Goal: Transaction & Acquisition: Purchase product/service

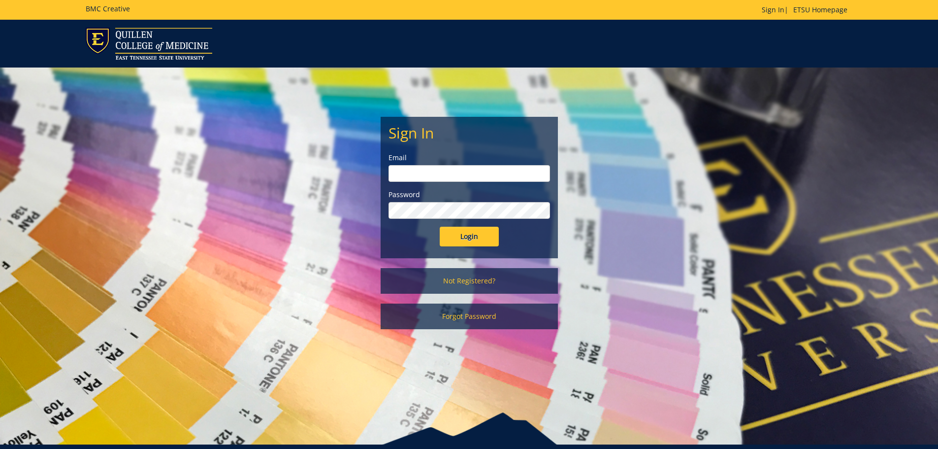
click at [434, 177] on input "email" at bounding box center [470, 173] width 162 height 17
type input "lanhamc@etsu.edu"
click at [440, 227] on input "Login" at bounding box center [469, 237] width 59 height 20
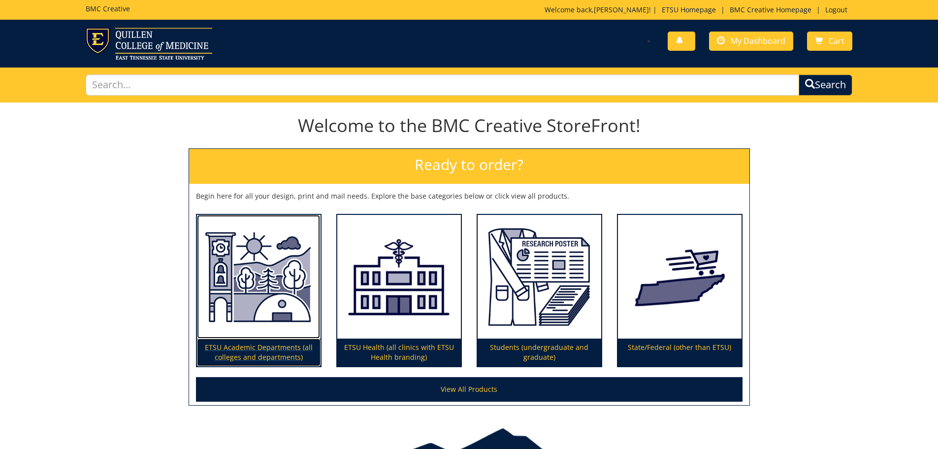
click at [248, 291] on img at bounding box center [259, 277] width 124 height 124
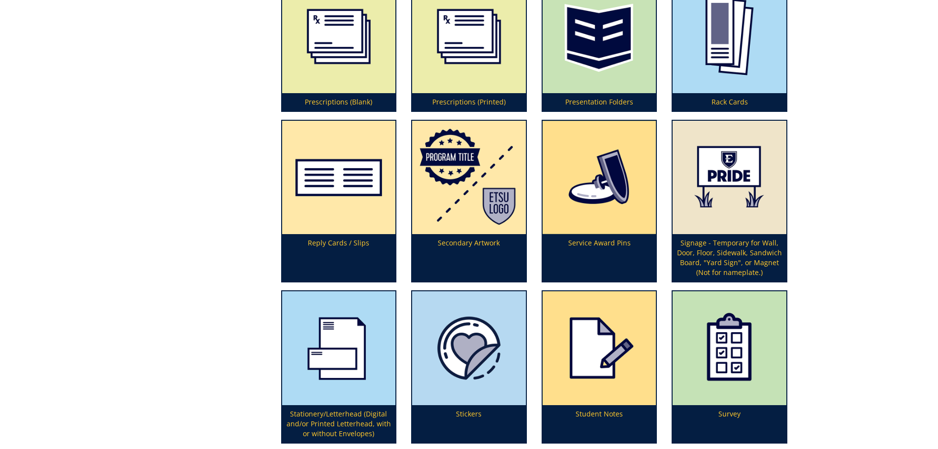
scroll to position [2906, 0]
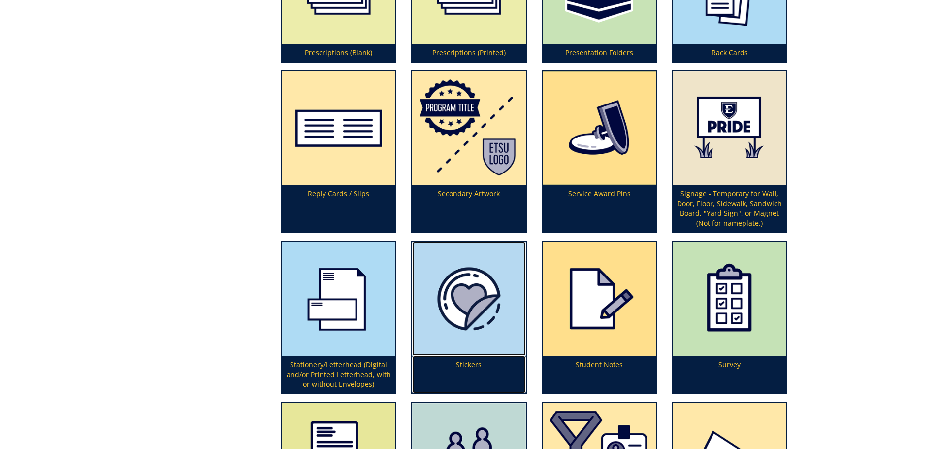
click at [483, 300] on img at bounding box center [469, 299] width 114 height 114
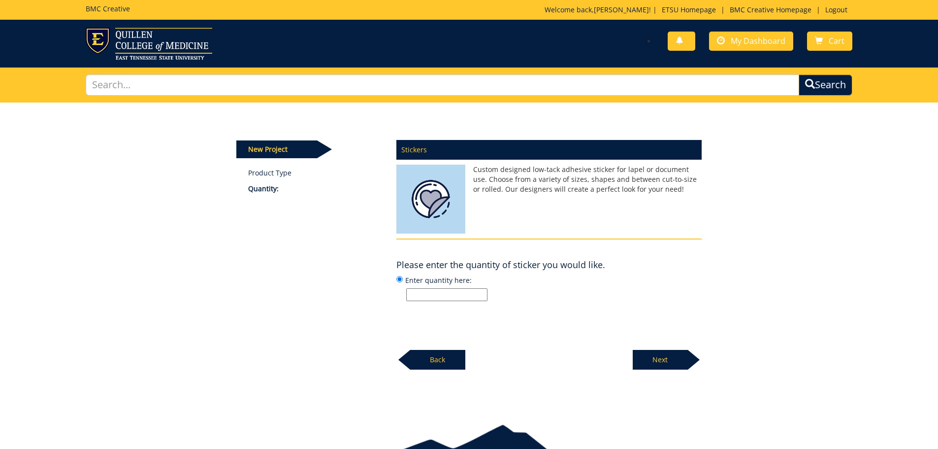
click at [441, 295] on input "Enter quantity here:" at bounding box center [446, 294] width 81 height 13
type input "250"
click at [670, 357] on p "Next" at bounding box center [660, 360] width 55 height 20
click at [417, 295] on input "Enter size here or "I need help":" at bounding box center [446, 294] width 81 height 13
type input "I need help"
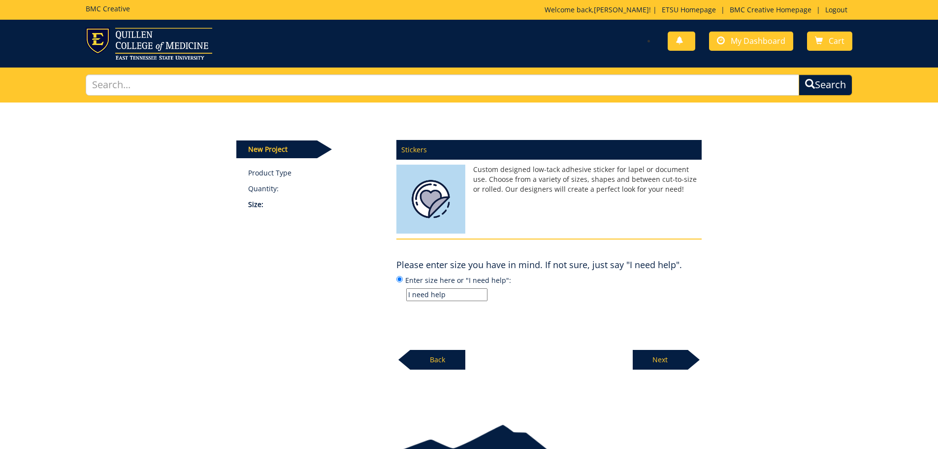
click at [664, 356] on p "Next" at bounding box center [660, 360] width 55 height 20
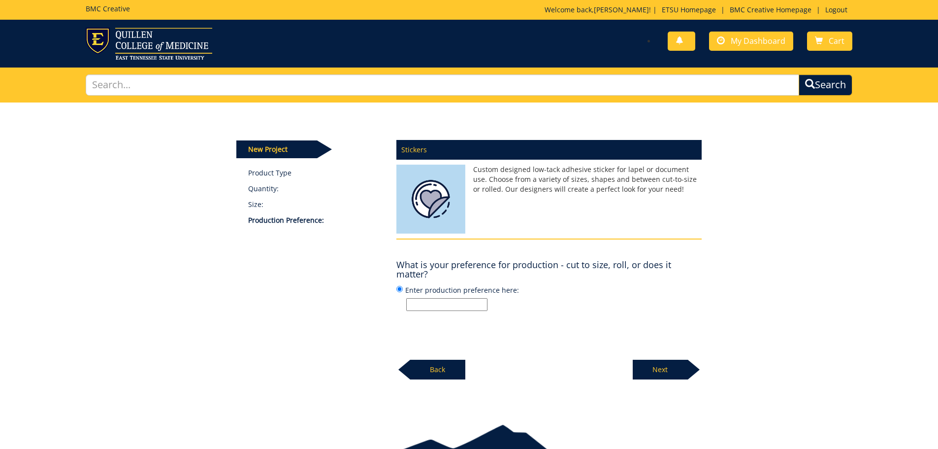
click at [440, 308] on input "Enter production preference here:" at bounding box center [446, 304] width 81 height 13
type input "cut to size"
click at [552, 308] on p "cut to size" at bounding box center [554, 304] width 296 height 13
click at [403, 292] on input "Enter production preference here: cut to size" at bounding box center [400, 289] width 6 height 6
click at [660, 371] on p "Next" at bounding box center [660, 370] width 55 height 20
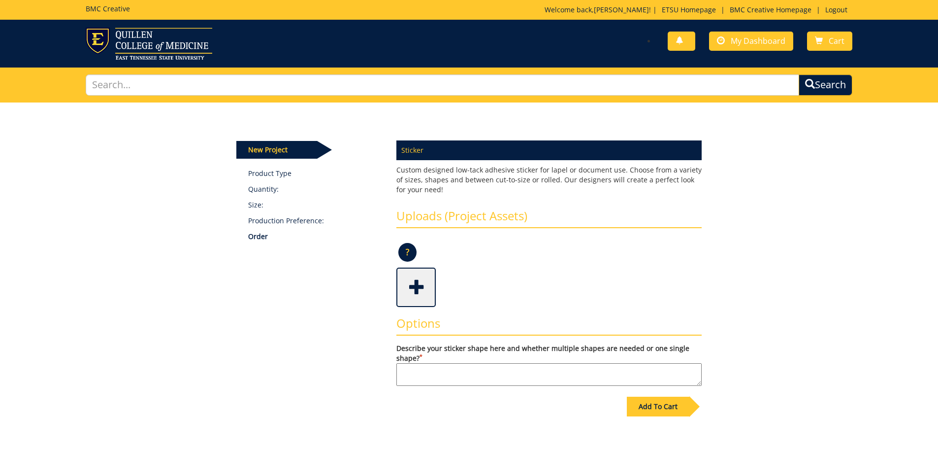
click at [413, 285] on span at bounding box center [417, 286] width 39 height 34
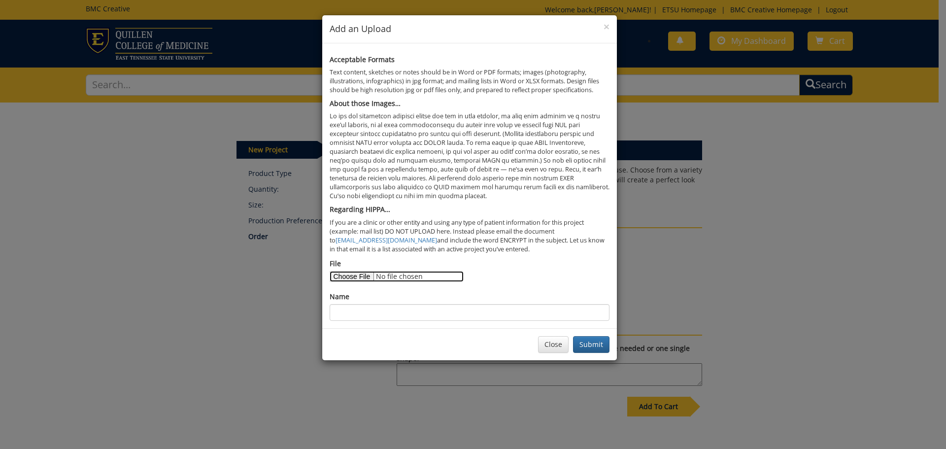
click at [359, 279] on input "File" at bounding box center [397, 276] width 134 height 11
type input "C:\fakepath\MCOM Sticker - Speech bubble.png"
click at [490, 312] on input "Name" at bounding box center [470, 312] width 280 height 17
type input "MCOM Speech Bubble Sticker"
drag, startPoint x: 581, startPoint y: 334, endPoint x: 585, endPoint y: 340, distance: 6.7
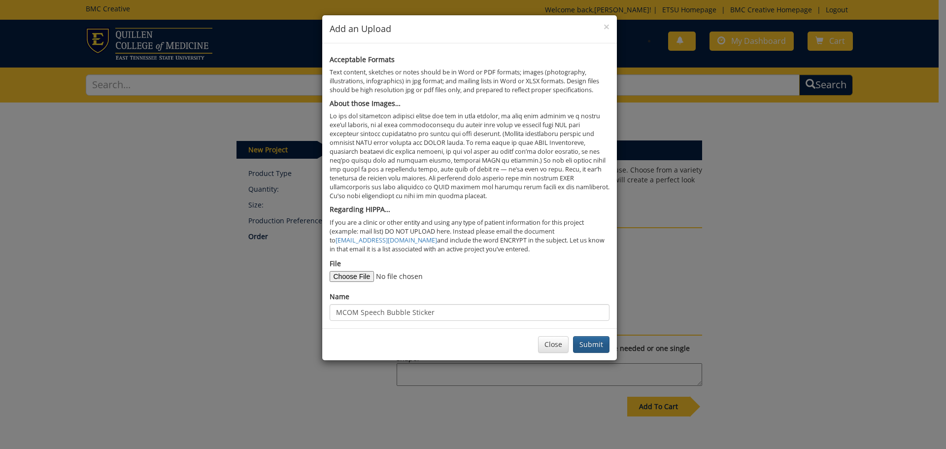
click at [585, 340] on div "Close Submit" at bounding box center [469, 344] width 295 height 32
click at [589, 344] on button "Submit" at bounding box center [591, 344] width 36 height 17
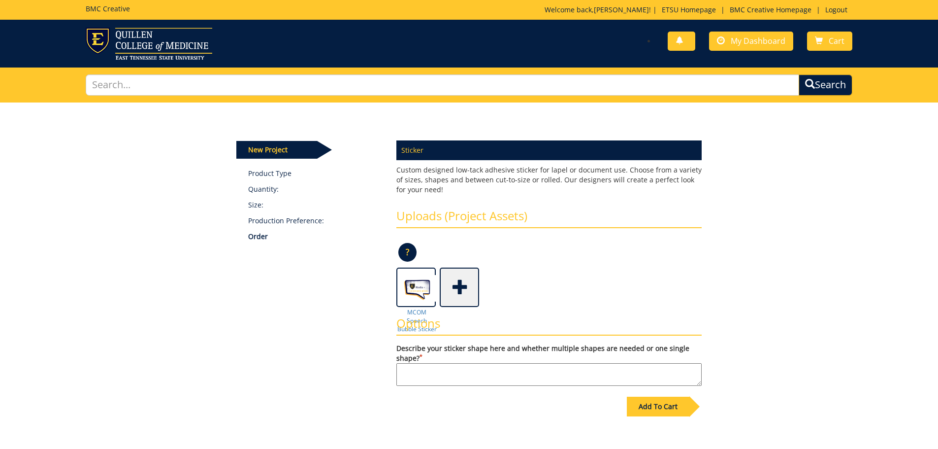
click at [510, 374] on textarea "Describe your sticker shape here and whether multiple shapes are needed or one …" at bounding box center [549, 374] width 305 height 23
type textarea "O"
click at [652, 367] on textarea "Sticker to be in the shape of the speech bubble, around the gold shadow on" at bounding box center [549, 374] width 305 height 23
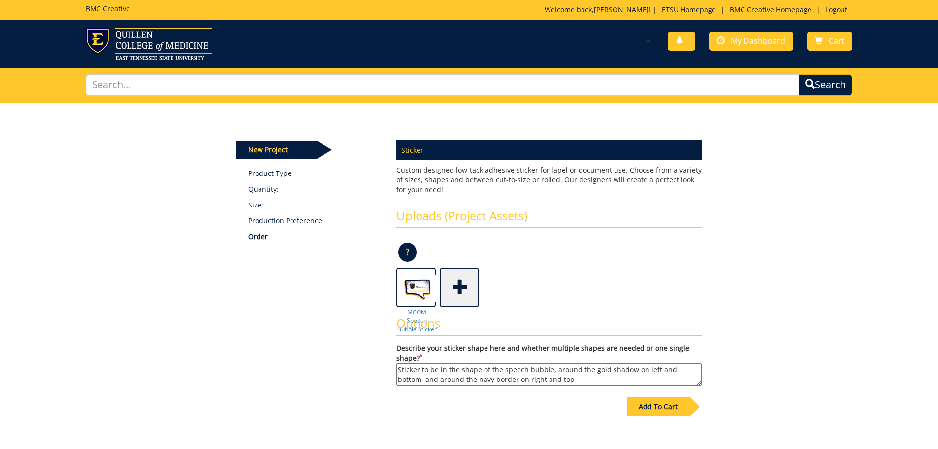
click at [631, 371] on textarea "Sticker to be in the shape of the speech bubble, around the gold shadow on left…" at bounding box center [549, 374] width 305 height 23
click at [584, 380] on textarea "Sticker to be in the shape of the speech bubble, around the gold shadow border …" at bounding box center [549, 374] width 305 height 23
type textarea "Sticker to be in the shape of the speech bubble, around the gold shadow border …"
click at [650, 412] on div "Add To Cart" at bounding box center [658, 407] width 63 height 20
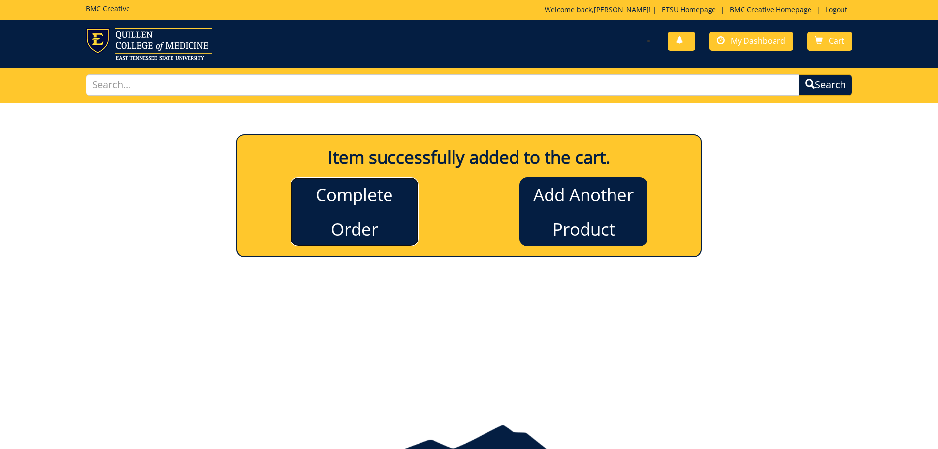
click at [349, 228] on link "Complete Order" at bounding box center [355, 211] width 128 height 69
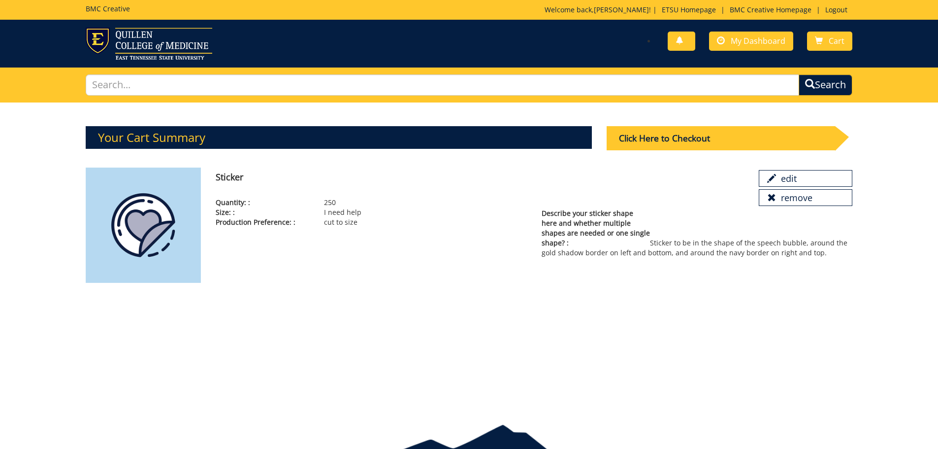
click at [630, 353] on div "Your Cart Summary Click Here to Checkout" at bounding box center [469, 254] width 938 height 305
click at [659, 137] on div "Click Here to Checkout" at bounding box center [721, 138] width 229 height 24
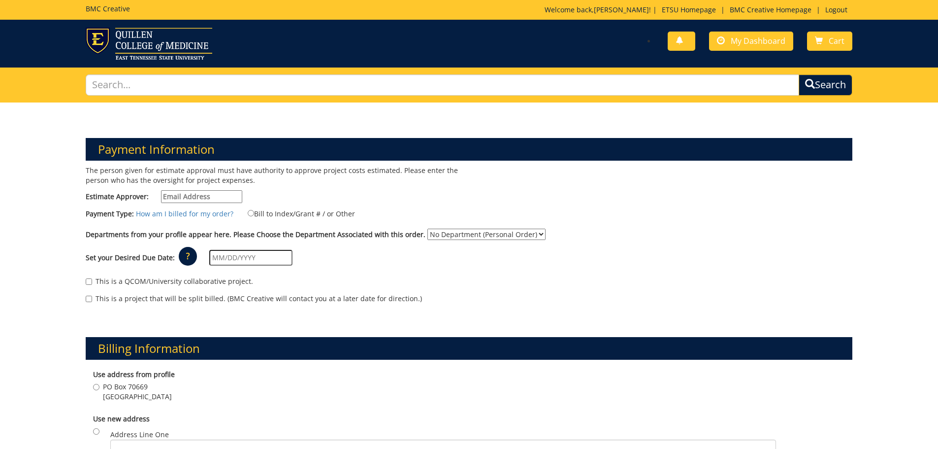
click at [184, 197] on input "Estimate Approver:" at bounding box center [201, 196] width 81 height 13
type input "[EMAIL_ADDRESS][DOMAIN_NAME]"
click at [248, 214] on input "Bill to Index/Grant # / or Other" at bounding box center [251, 213] width 6 height 6
radio input "true"
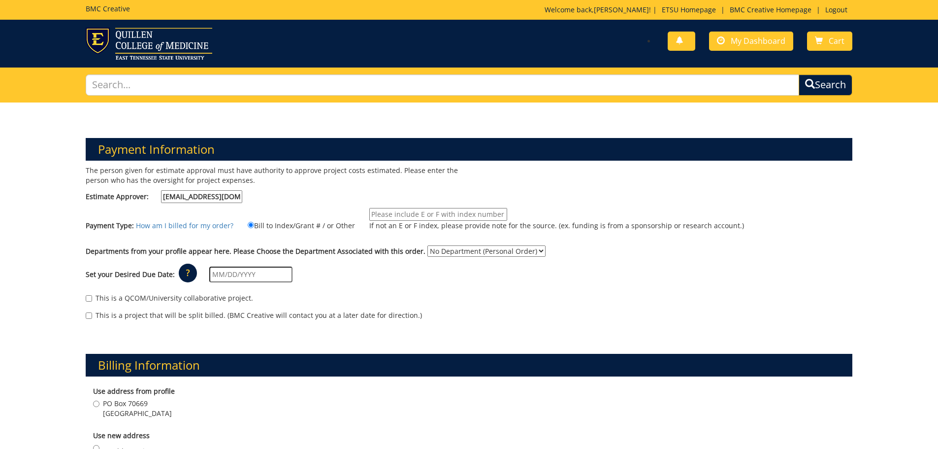
click at [412, 213] on input "If not an E or F index, please provide note for the source. (ex. funding is fro…" at bounding box center [438, 214] width 138 height 13
drag, startPoint x: 408, startPoint y: 214, endPoint x: 312, endPoint y: 207, distance: 96.8
click at [312, 208] on div "Payment Type: How am I billed for my order? Bill to Index/Grant # / or Other 10…" at bounding box center [469, 224] width 782 height 33
paste input "-100000-100-{INSERT ACCOUNT}-200-999-999-999-999-99"
drag, startPoint x: 389, startPoint y: 214, endPoint x: 331, endPoint y: 212, distance: 58.7
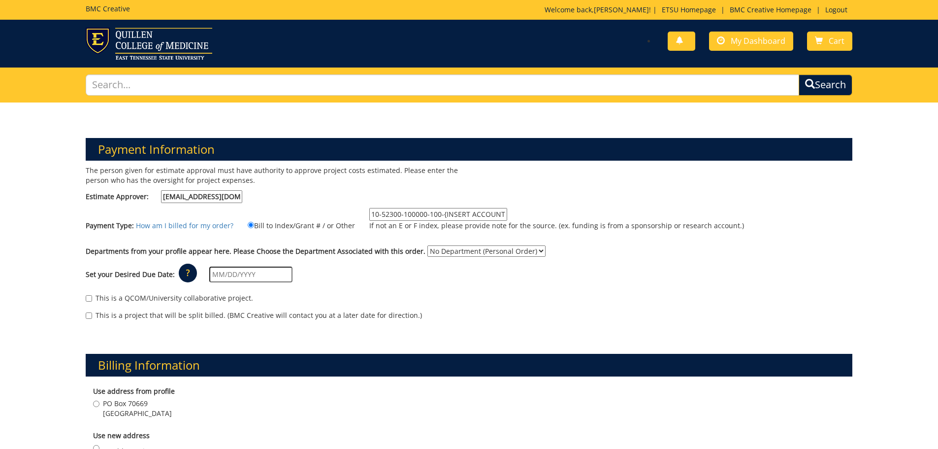
click at [331, 212] on div "Payment Type: How am I billed for my order? Bill to Index/Grant # / or Other 10…" at bounding box center [469, 224] width 782 height 33
click at [455, 215] on input "10-52300-100000-100-{INSERT ACCOUNT}-200-999-999-999-999-99" at bounding box center [438, 214] width 138 height 13
drag, startPoint x: 438, startPoint y: 215, endPoint x: 421, endPoint y: 209, distance: 18.2
click at [421, 209] on input "10-52300-100000-100-{INSERT ACCOUNT}-200-999-999-999-999-99" at bounding box center [438, 214] width 138 height 13
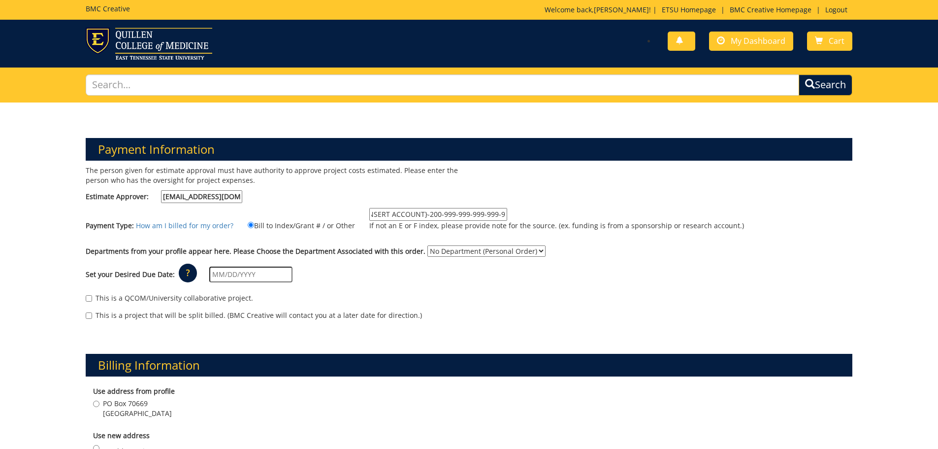
scroll to position [0, 0]
click at [451, 219] on input "10-52300-100000-100-{INSERT ACCOUNT}-200-999-999-999-999-99" at bounding box center [438, 214] width 138 height 13
drag, startPoint x: 438, startPoint y: 215, endPoint x: 421, endPoint y: 212, distance: 18.0
click at [421, 212] on input "10-52300-100000-100-{INSERT ACCOUNT}-200-999-999-999-999-99" at bounding box center [438, 214] width 138 height 13
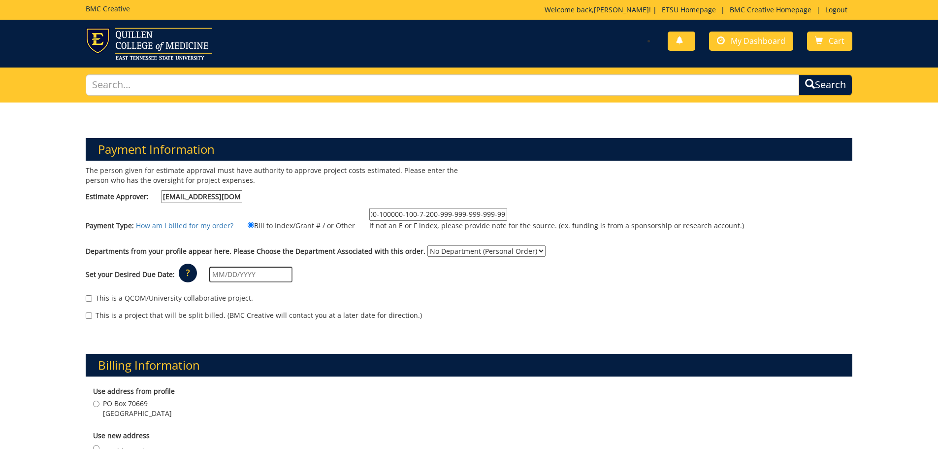
scroll to position [0, 22]
type input "10-52300-100000-100-75450-200-999-999-999-999-99"
click at [594, 308] on div "This is a QCOM/University collaborative project. This is a project that will be…" at bounding box center [469, 309] width 782 height 42
click at [513, 254] on select "No Department (Personal Order) Media and Communication" at bounding box center [487, 250] width 118 height 11
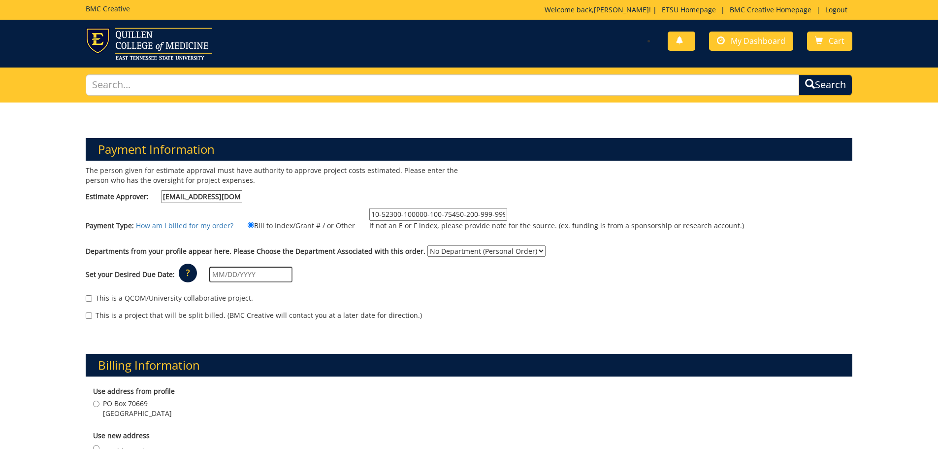
select select "233"
click at [428, 245] on select "No Department (Personal Order) Media and Communication" at bounding box center [487, 250] width 118 height 11
click at [229, 271] on input "text" at bounding box center [250, 274] width 83 height 16
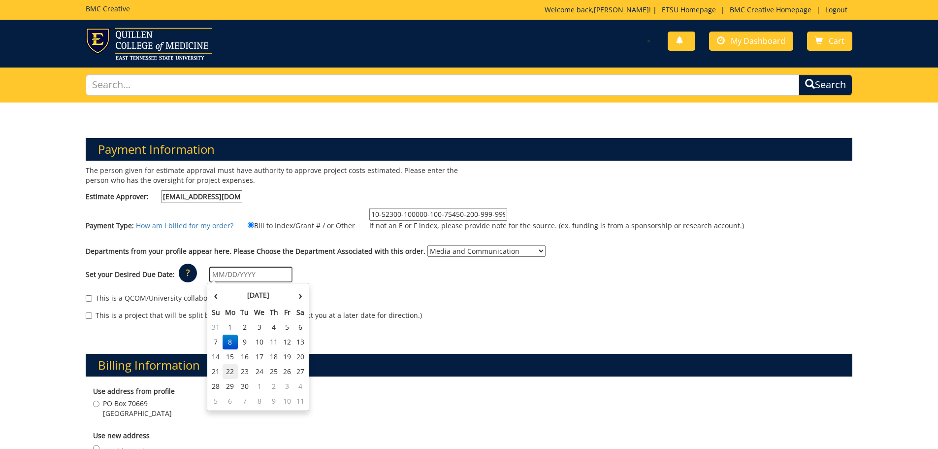
click at [226, 372] on td "22" at bounding box center [231, 371] width 16 height 15
type input "[DATE]"
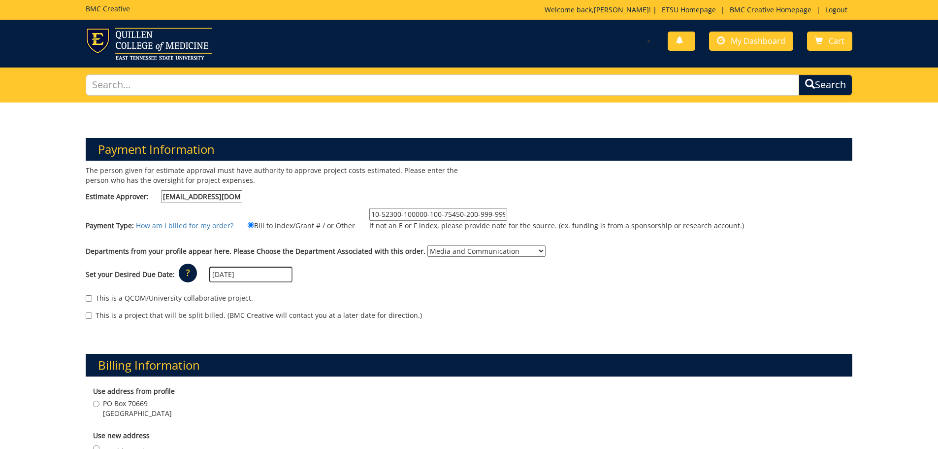
click at [395, 297] on div "This is a QCOM/University collaborative project." at bounding box center [469, 300] width 767 height 15
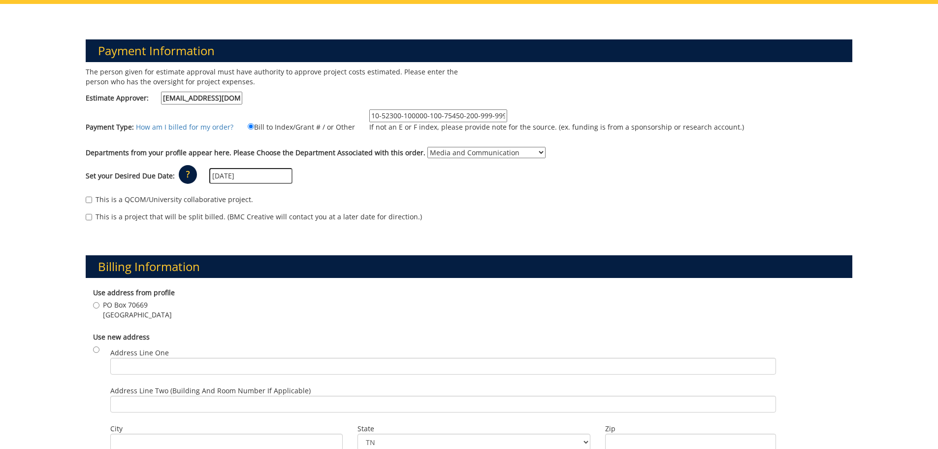
scroll to position [148, 0]
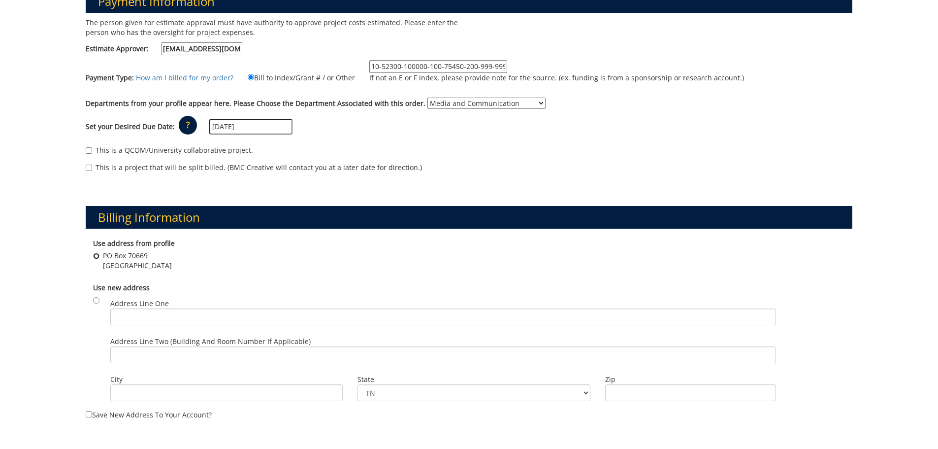
click at [98, 256] on input "PO Box 70669 Johnson City , TN 37614" at bounding box center [96, 256] width 6 height 6
radio input "true"
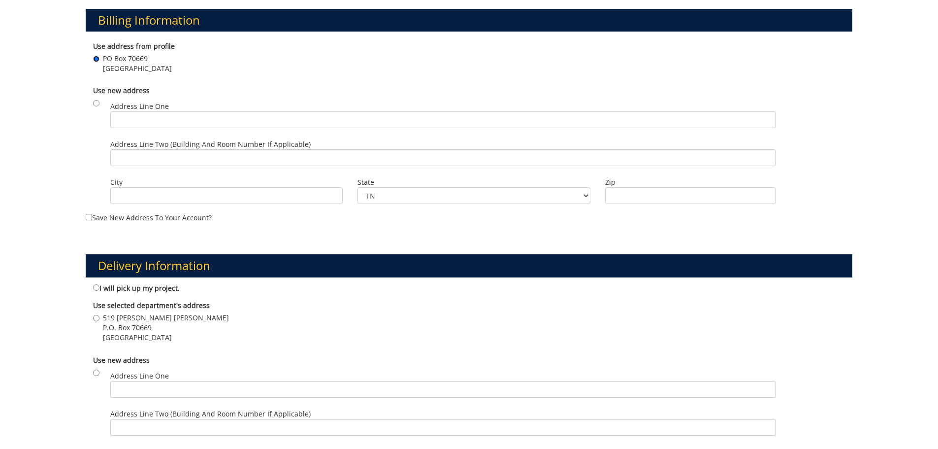
scroll to position [443, 0]
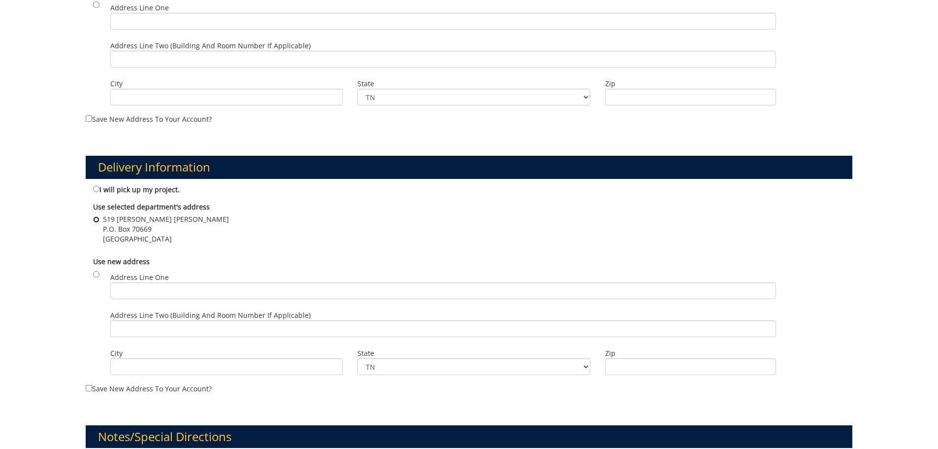
click at [97, 219] on input "519 Warf Pickel P.O. Box 70669 Johnson City , TN 37614" at bounding box center [96, 219] width 6 height 6
radio input "true"
click at [596, 241] on div "519 Warf Pickel P.O. Box 70669 Johnson City , TN 37614" at bounding box center [469, 230] width 753 height 32
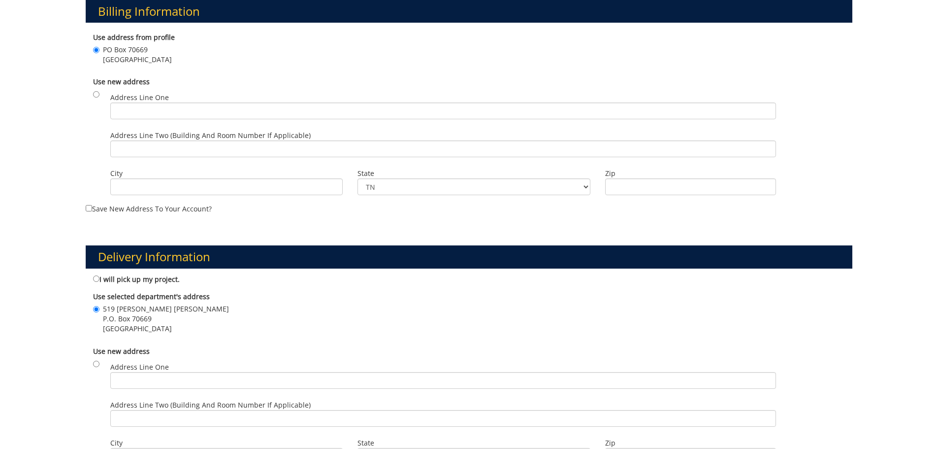
scroll to position [0, 0]
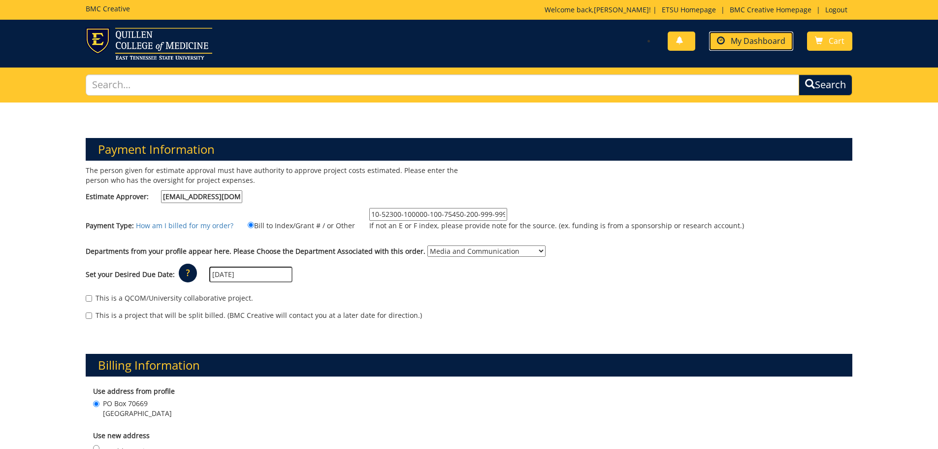
click at [738, 39] on span "My Dashboard" at bounding box center [758, 40] width 55 height 11
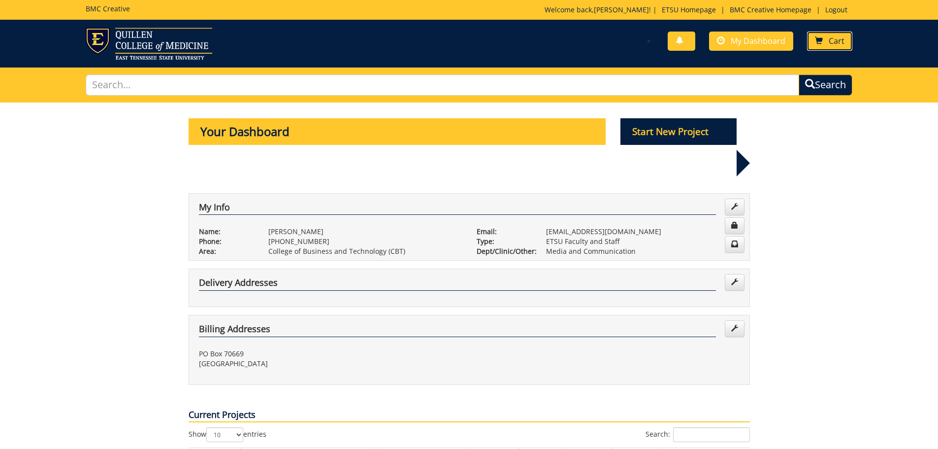
click at [833, 44] on span "Cart" at bounding box center [837, 40] width 16 height 11
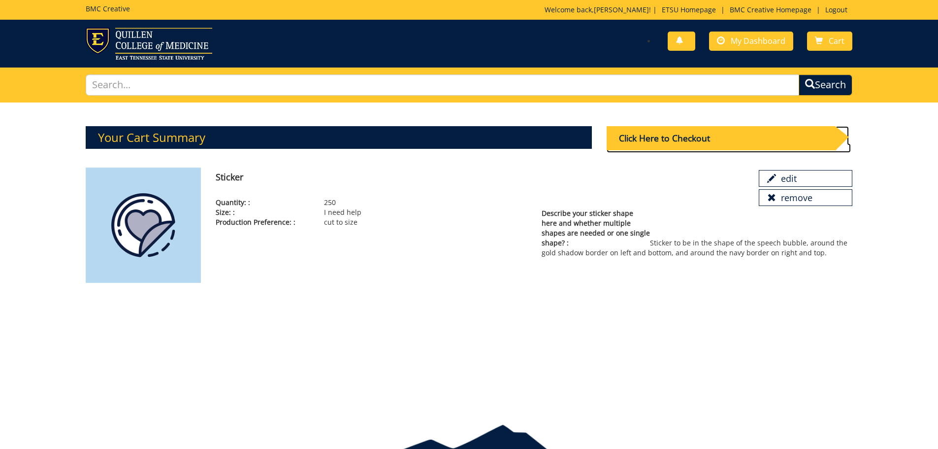
click at [692, 136] on div "Click Here to Checkout" at bounding box center [721, 138] width 229 height 24
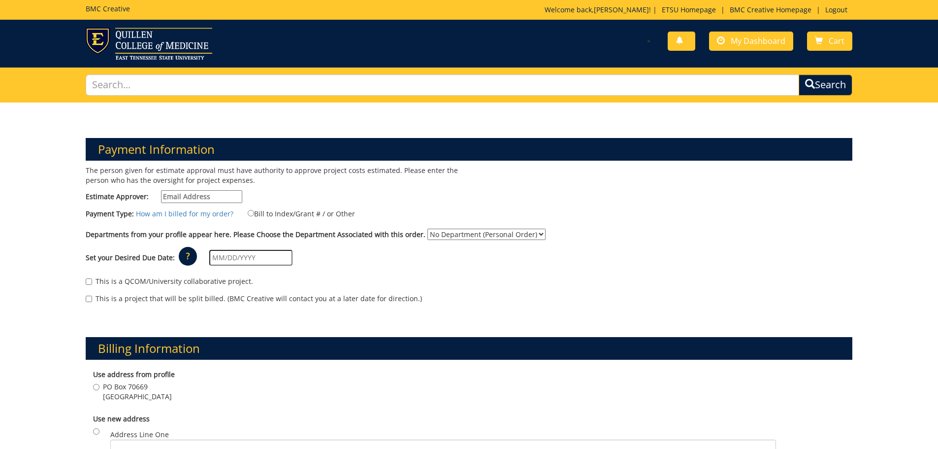
scroll to position [49, 0]
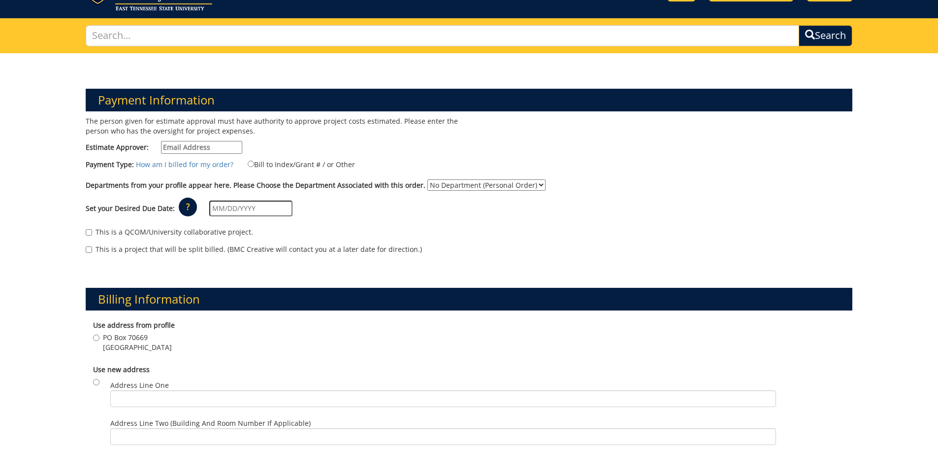
click at [199, 148] on input "Estimate Approver:" at bounding box center [201, 147] width 81 height 13
type input "[EMAIL_ADDRESS][DOMAIN_NAME]"
click at [248, 166] on input "Bill to Index/Grant # / or Other" at bounding box center [251, 164] width 6 height 6
radio input "true"
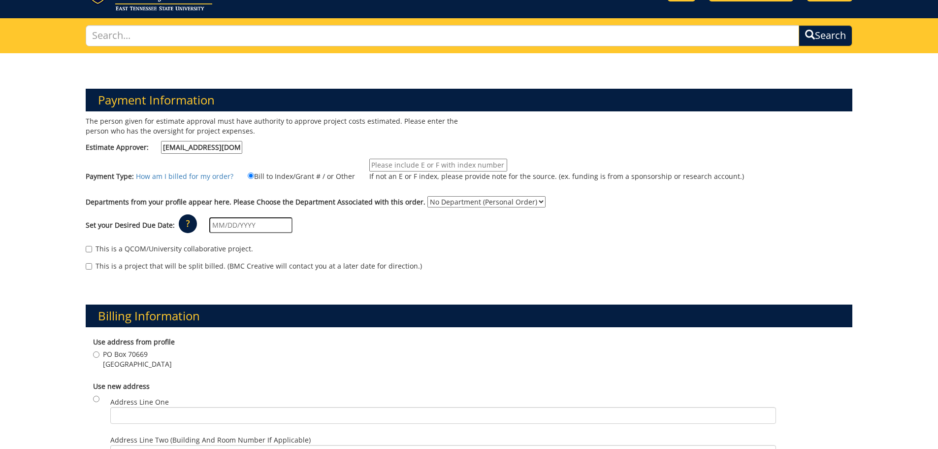
click at [406, 161] on input "If not an E or F index, please provide note for the source. (ex. funding is fro…" at bounding box center [438, 165] width 138 height 13
paste input "10-52300-100000-100-{INSERT ACCOUNT}-200-999-999-999-999-99"
drag, startPoint x: 385, startPoint y: 166, endPoint x: 343, endPoint y: 165, distance: 41.4
click at [343, 165] on div "Payment Type: How am I billed for my order? Bill to Index/Grant # / or Other 10…" at bounding box center [469, 175] width 782 height 33
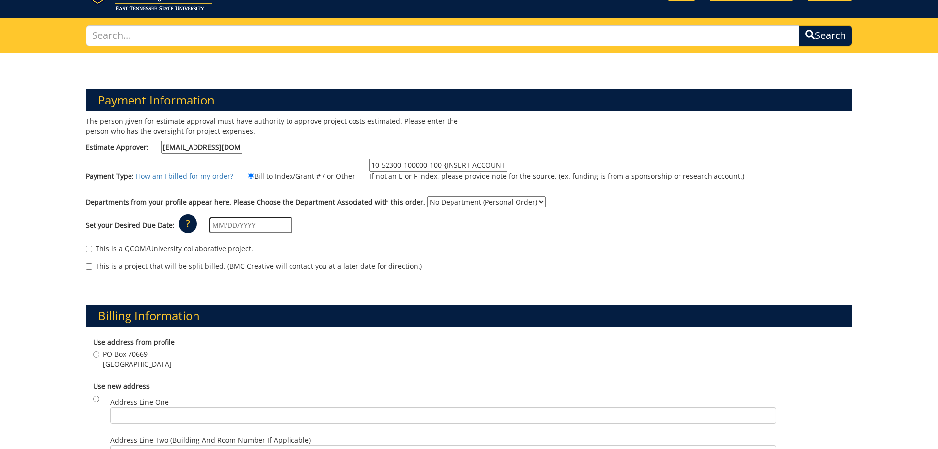
click at [418, 168] on input "10-52300-100000-100-{INSERT ACCOUNT}-200-999-999-999-999-99" at bounding box center [438, 165] width 138 height 13
click at [439, 165] on input "10-52300-100000-100-{INSERT ACCOUNT}-200-999-999-999-999-99" at bounding box center [438, 165] width 138 height 13
type input "10-52300-100000-100-75450-200-999-999-999-999-99"
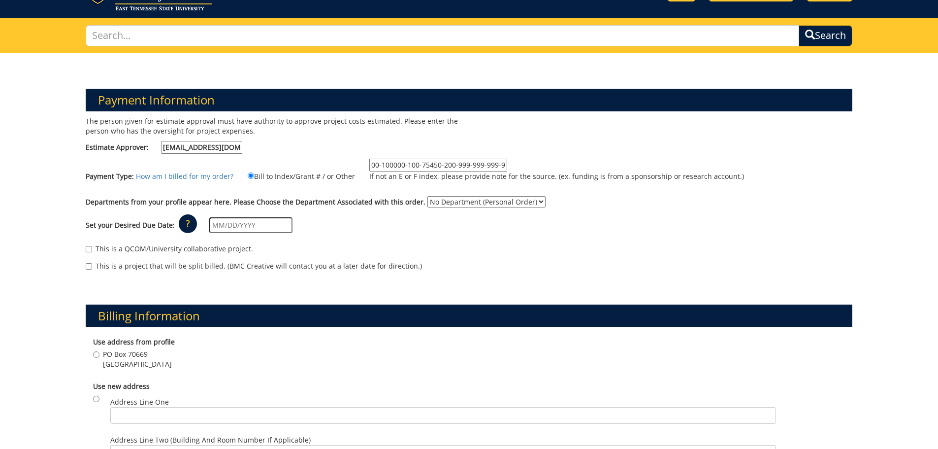
scroll to position [0, 0]
click at [673, 234] on div "Set your Desired Due Date: ? × How long will my project take to finish? : Pleas…" at bounding box center [469, 225] width 782 height 27
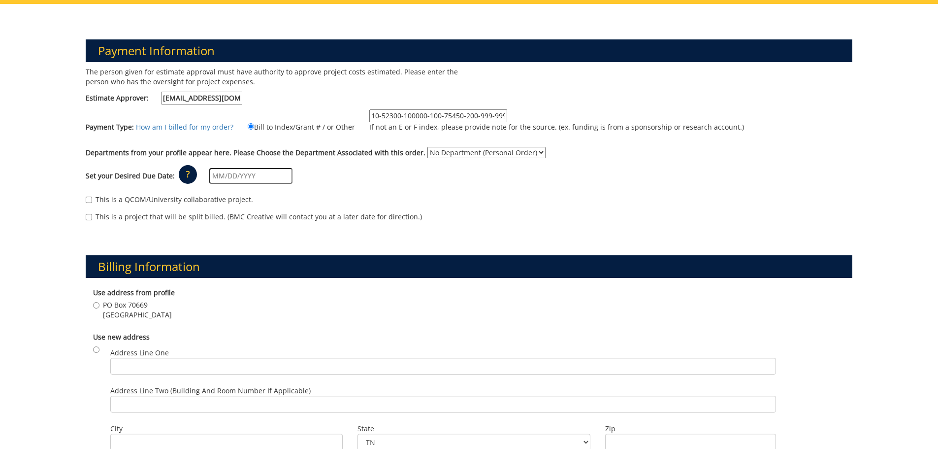
click at [470, 156] on select "No Department (Personal Order) Media and Communication" at bounding box center [487, 152] width 118 height 11
select select "233"
click at [428, 147] on select "No Department (Personal Order) Media and Communication" at bounding box center [487, 152] width 118 height 11
click at [248, 177] on input "text" at bounding box center [250, 176] width 83 height 16
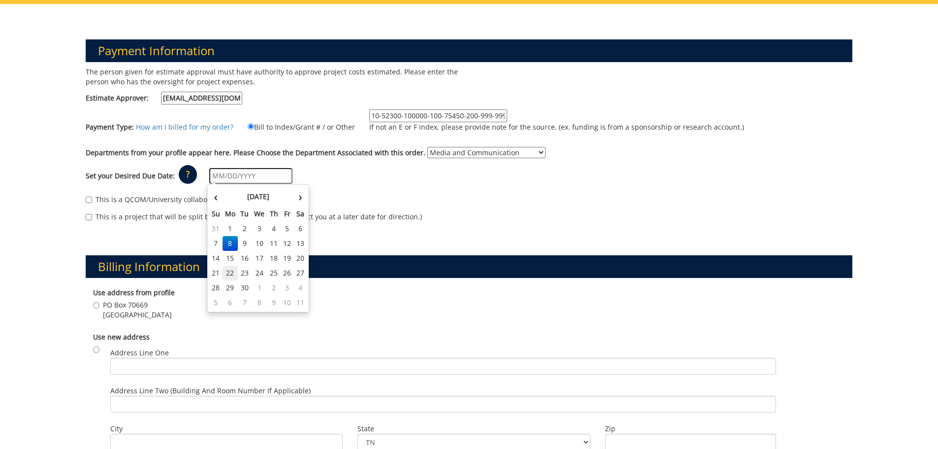
click at [231, 273] on td "22" at bounding box center [231, 273] width 16 height 15
type input "[DATE]"
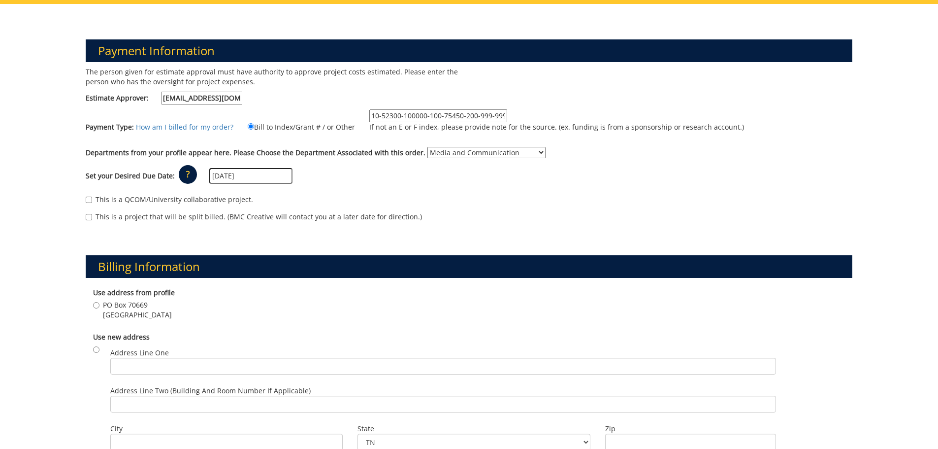
click at [456, 188] on div "Set your Desired Due Date: ? × How long will my project take to finish? : Pleas…" at bounding box center [469, 176] width 782 height 27
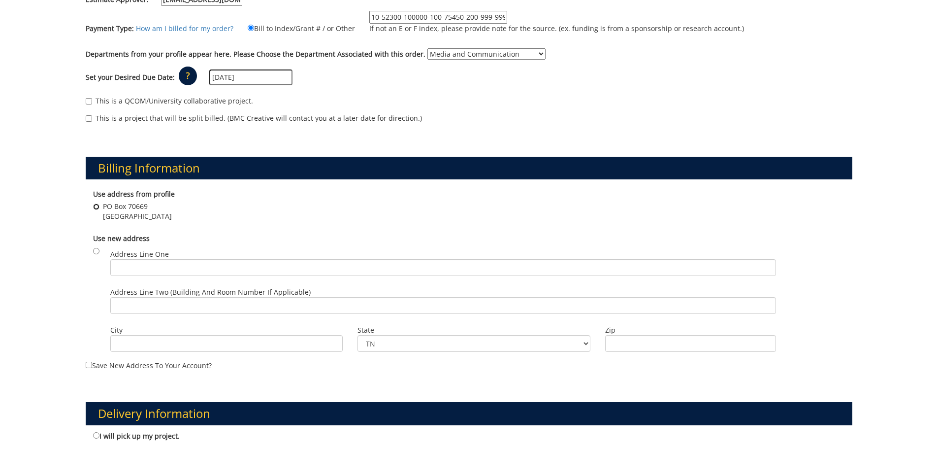
click at [97, 207] on input "PO Box 70669 Johnson City , TN 37614" at bounding box center [96, 206] width 6 height 6
radio input "true"
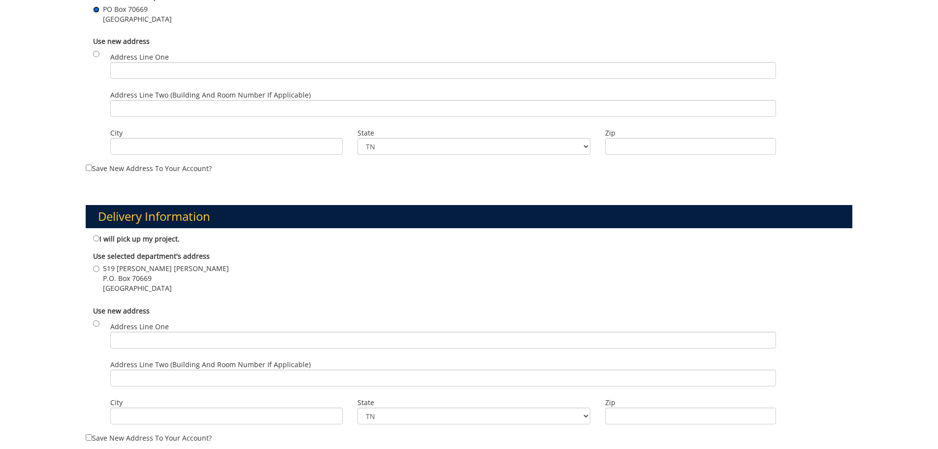
scroll to position [493, 0]
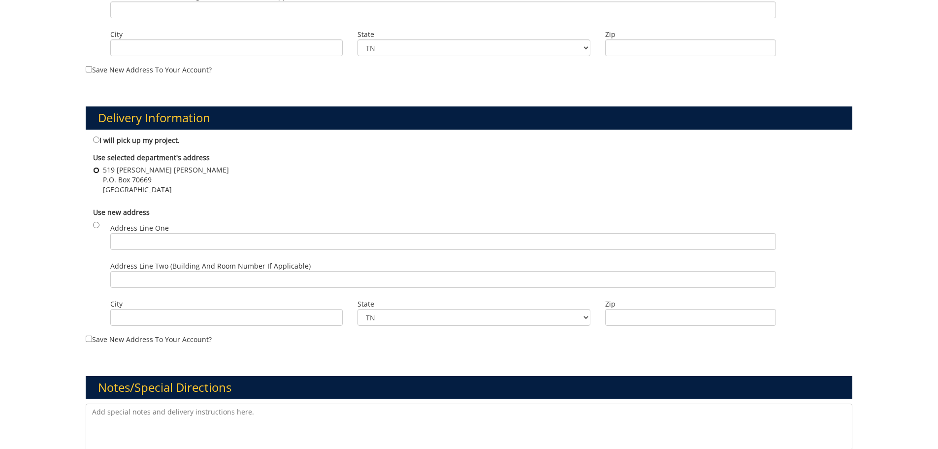
click at [97, 170] on input "519 Warf Pickel P.O. Box 70669 Johnson City , TN 37614" at bounding box center [96, 170] width 6 height 6
radio input "true"
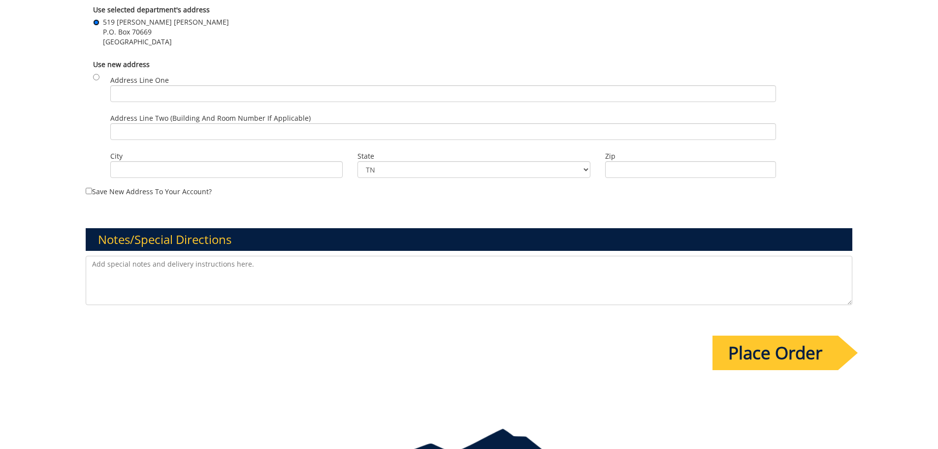
scroll to position [690, 0]
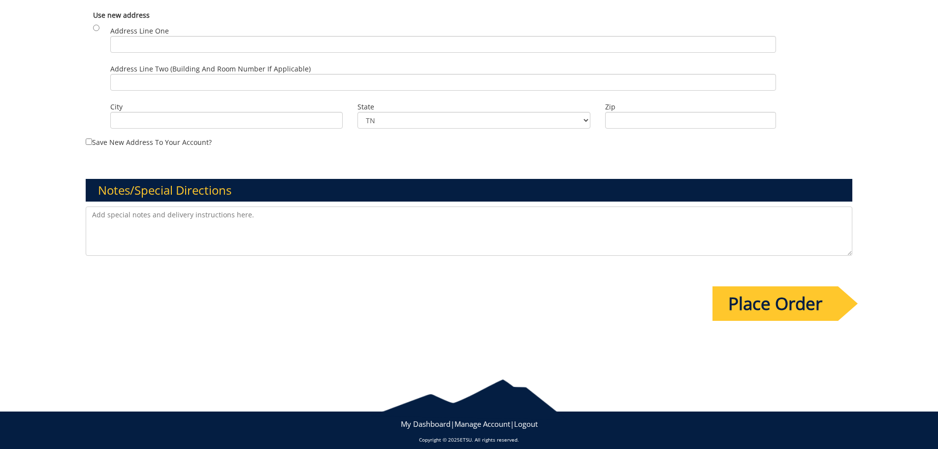
click at [284, 213] on textarea at bounding box center [469, 230] width 767 height 49
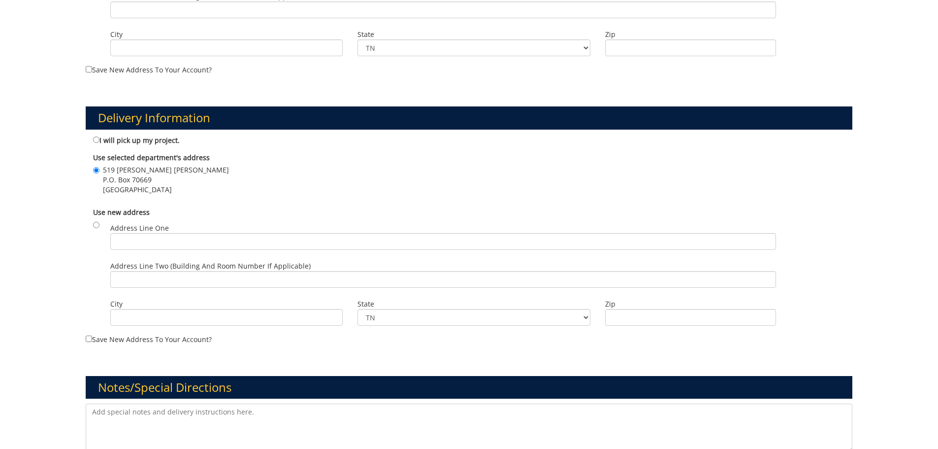
scroll to position [698, 0]
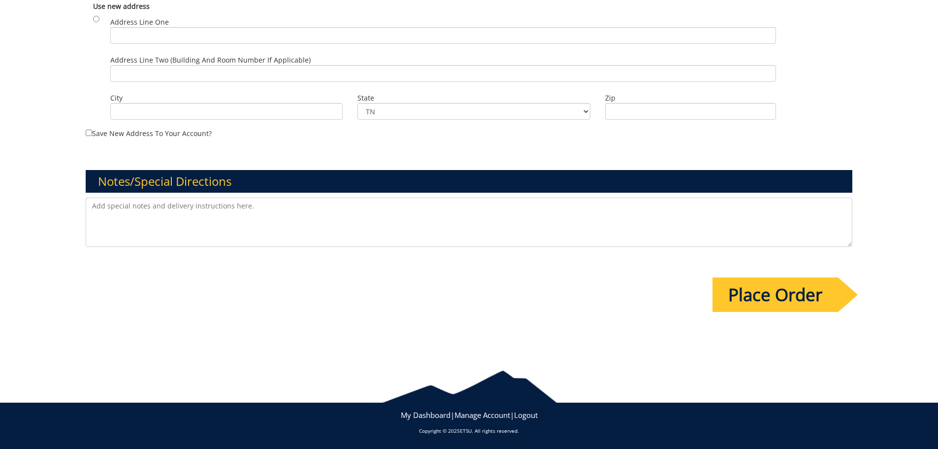
click at [777, 297] on input "Place Order" at bounding box center [776, 294] width 126 height 34
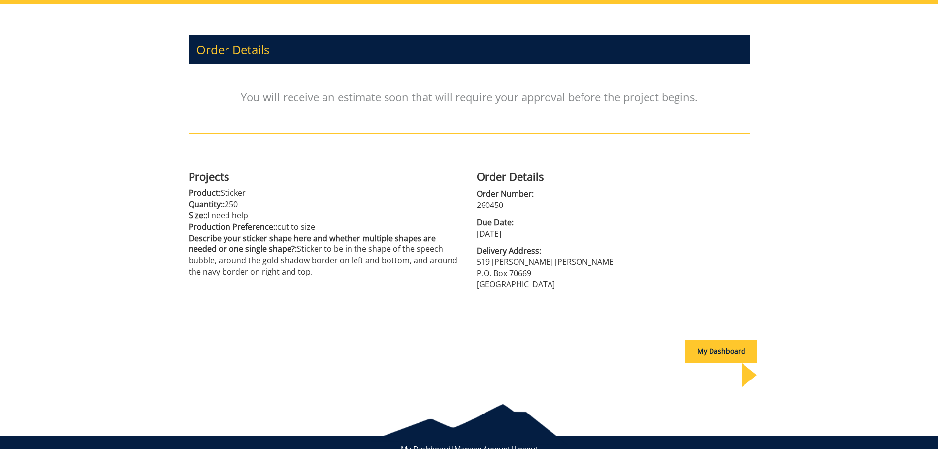
scroll to position [108, 0]
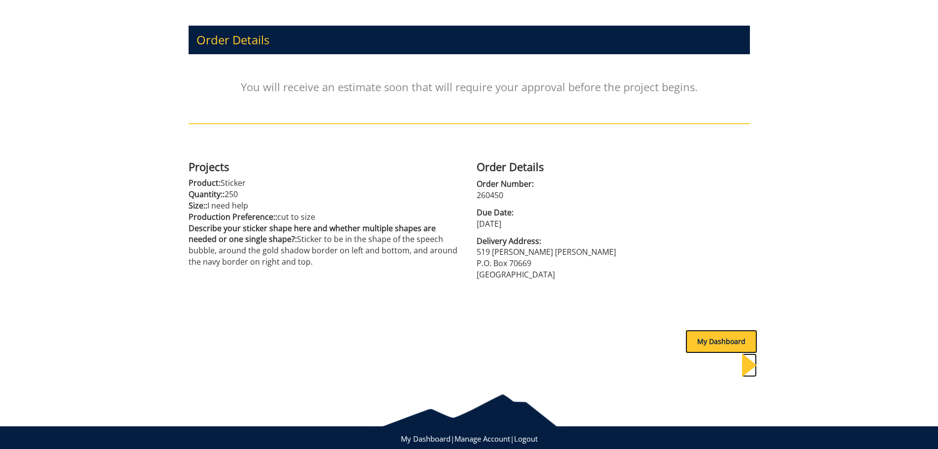
click at [703, 343] on div "My Dashboard" at bounding box center [722, 342] width 72 height 24
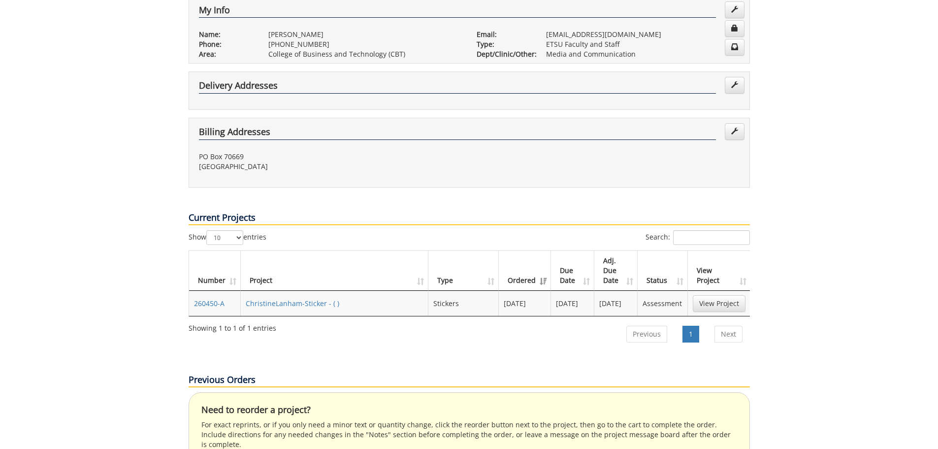
scroll to position [246, 0]
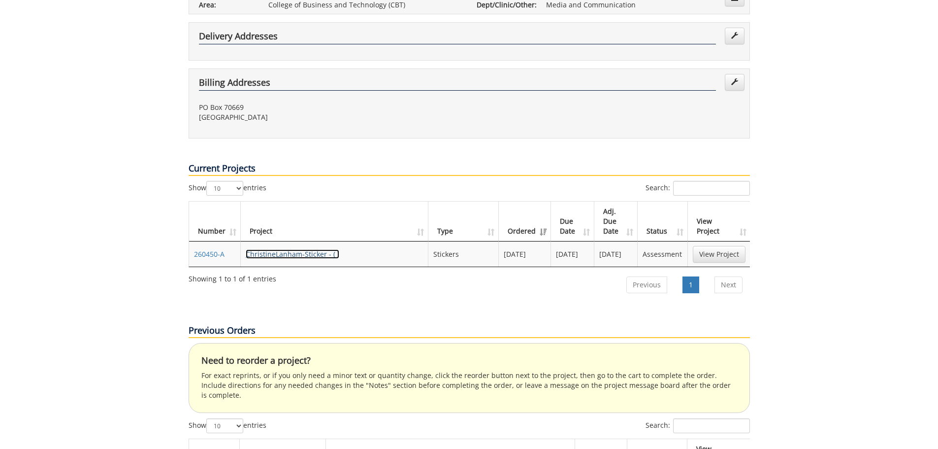
click at [292, 249] on link "ChristineLanham-Sticker - ( )" at bounding box center [293, 253] width 94 height 9
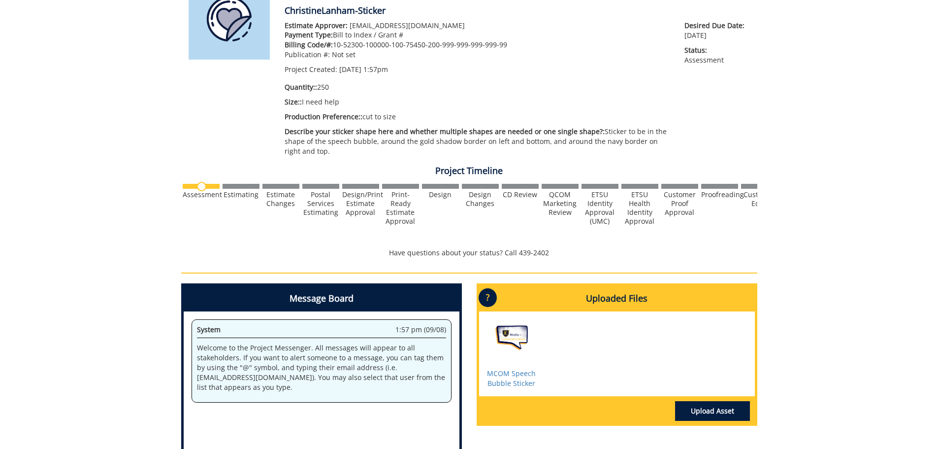
scroll to position [246, 0]
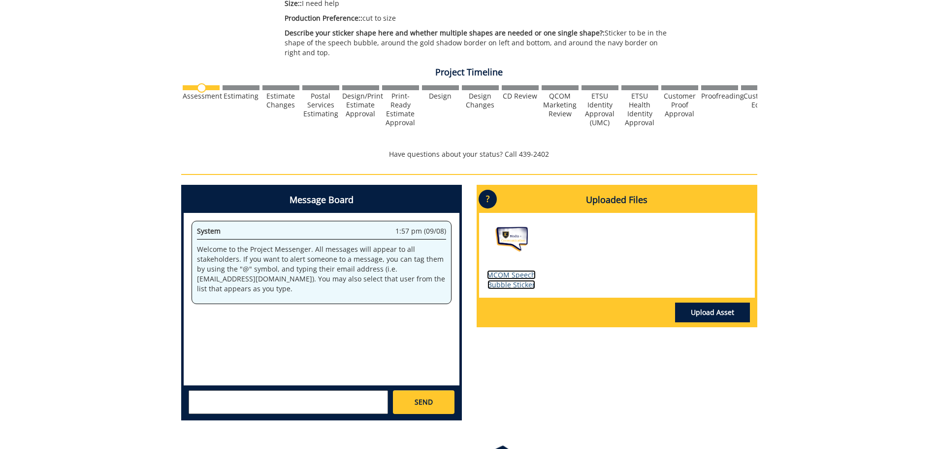
click at [502, 286] on link "MCOM Speech Bubble Sticker" at bounding box center [511, 279] width 49 height 19
